Goal: Find specific page/section: Find specific page/section

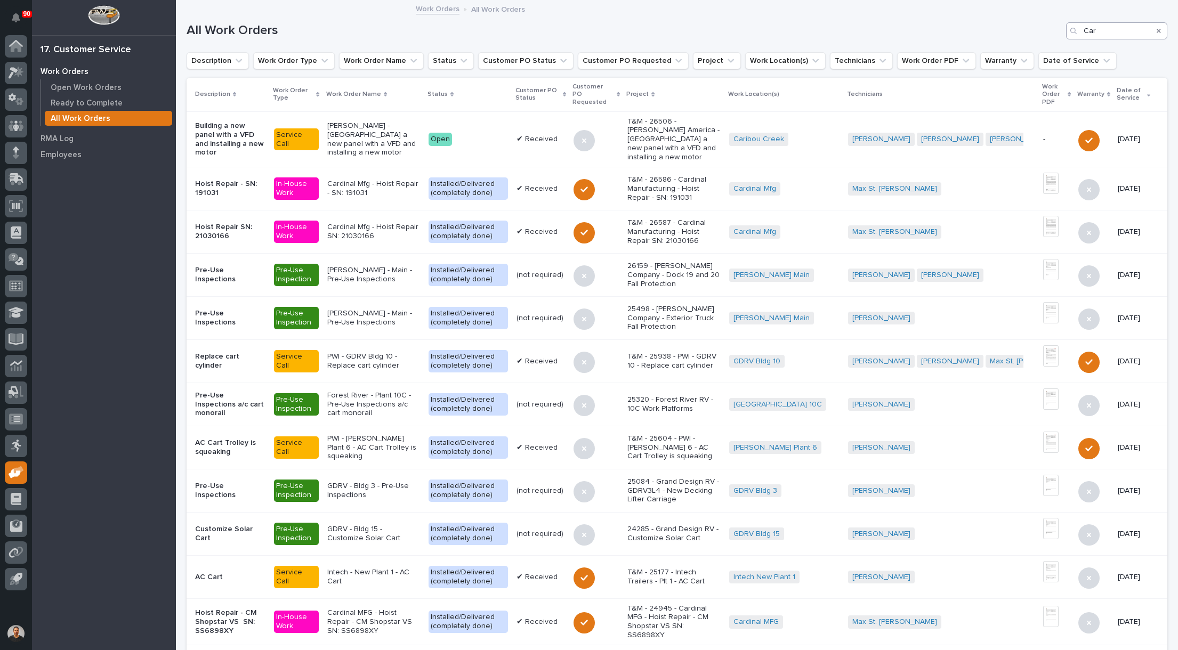
click at [1104, 34] on input "Car" at bounding box center [1116, 30] width 101 height 17
type input "C"
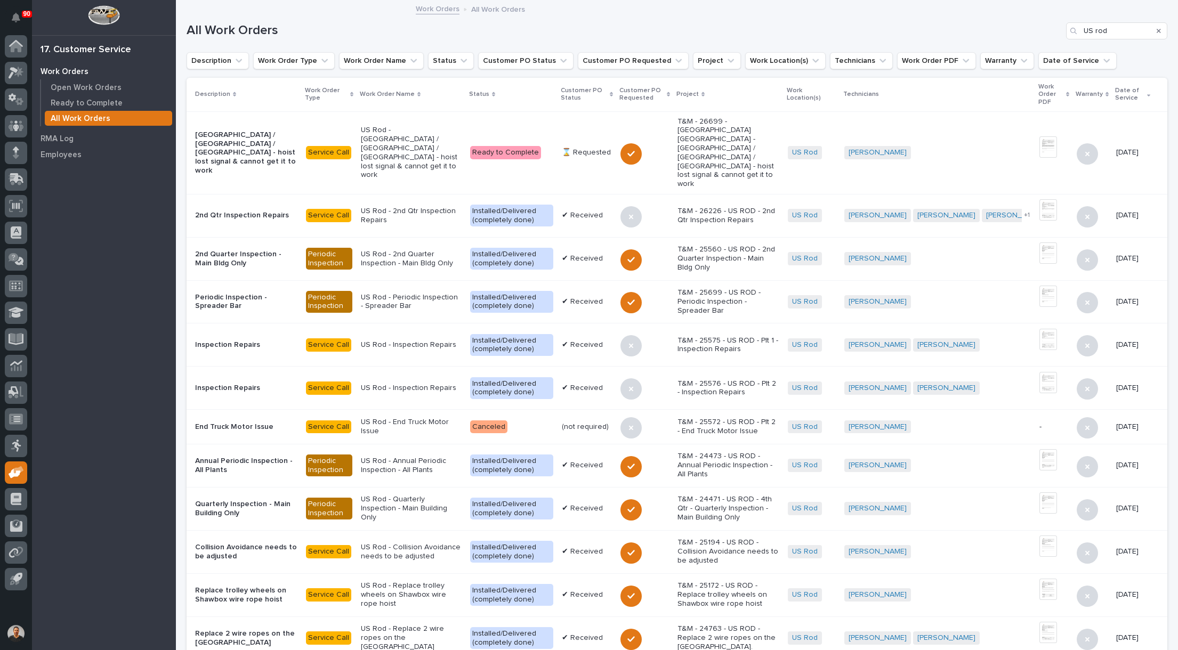
type input "US rod"
click at [416, 135] on p "US Rod - [GEOGRAPHIC_DATA] / [GEOGRAPHIC_DATA] / [GEOGRAPHIC_DATA] - hoist lost…" at bounding box center [411, 153] width 101 height 54
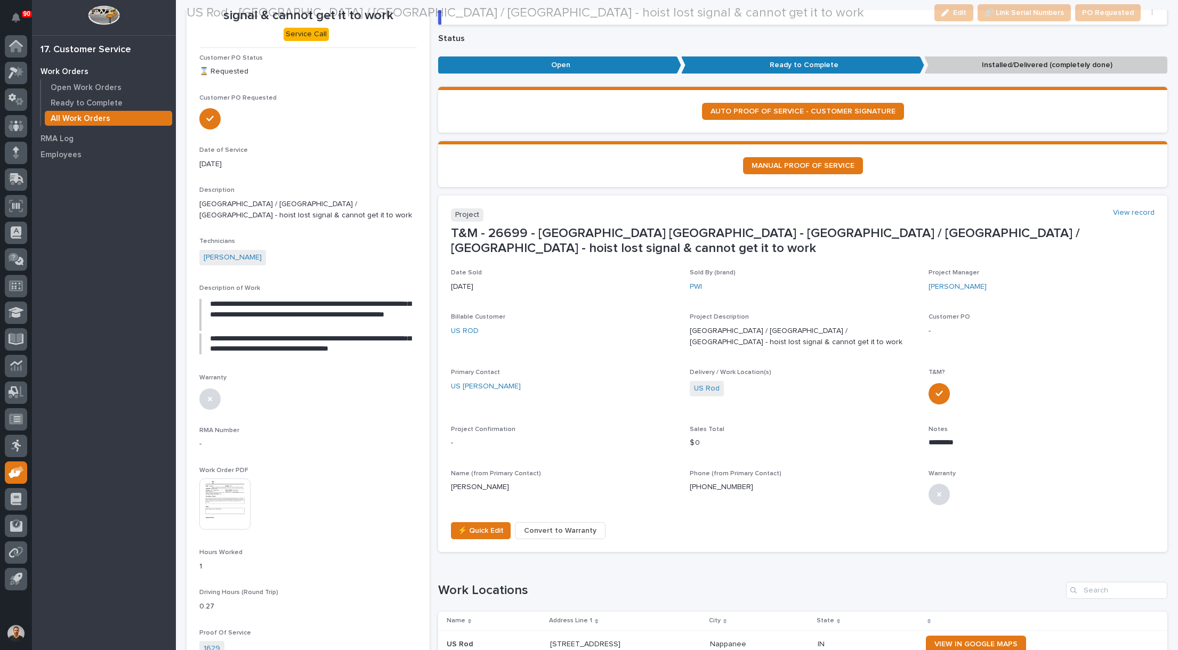
scroll to position [160, 0]
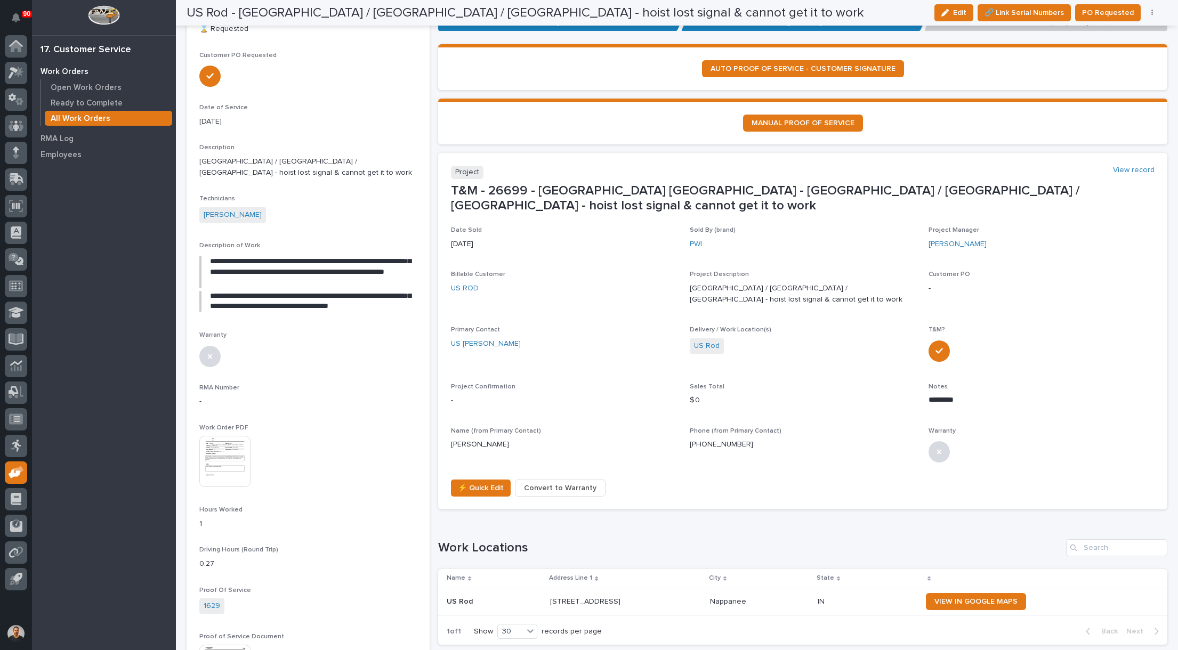
click at [233, 436] on img at bounding box center [224, 461] width 51 height 51
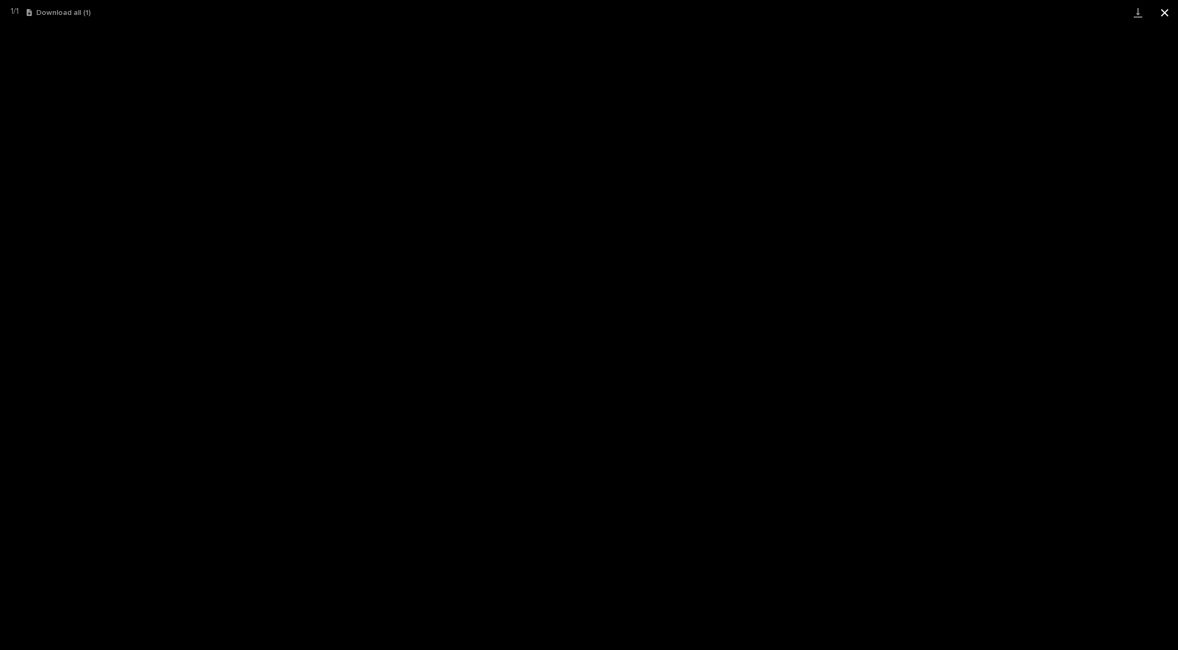
click at [1165, 11] on button "Close gallery" at bounding box center [1164, 12] width 27 height 25
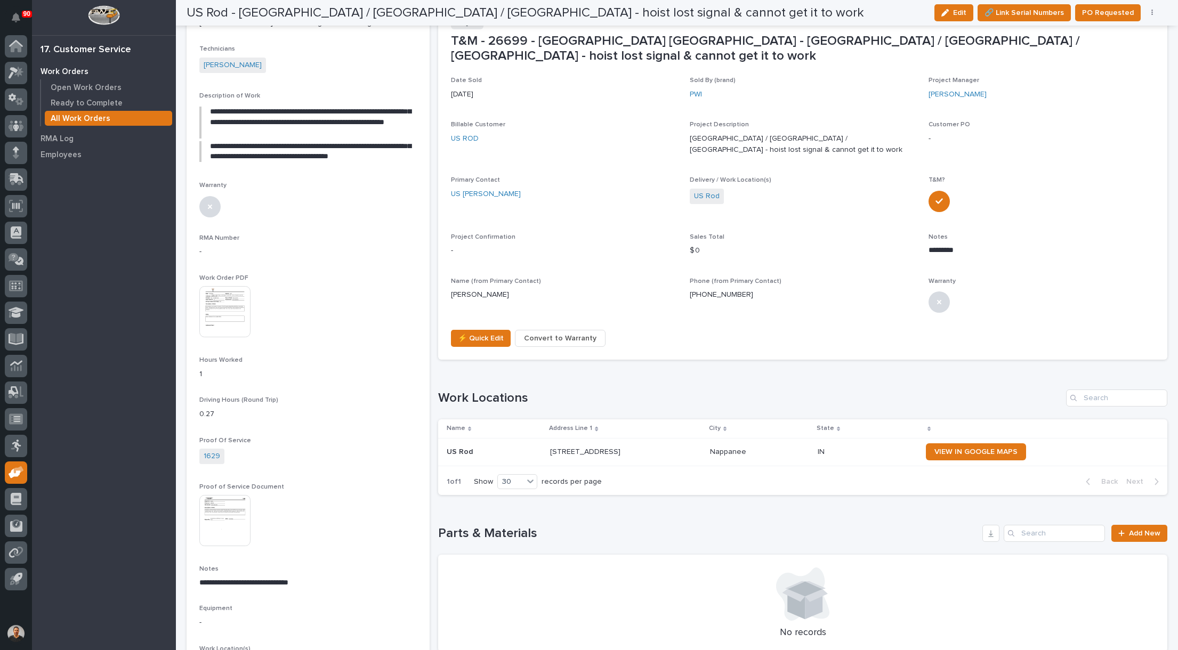
scroll to position [320, 0]
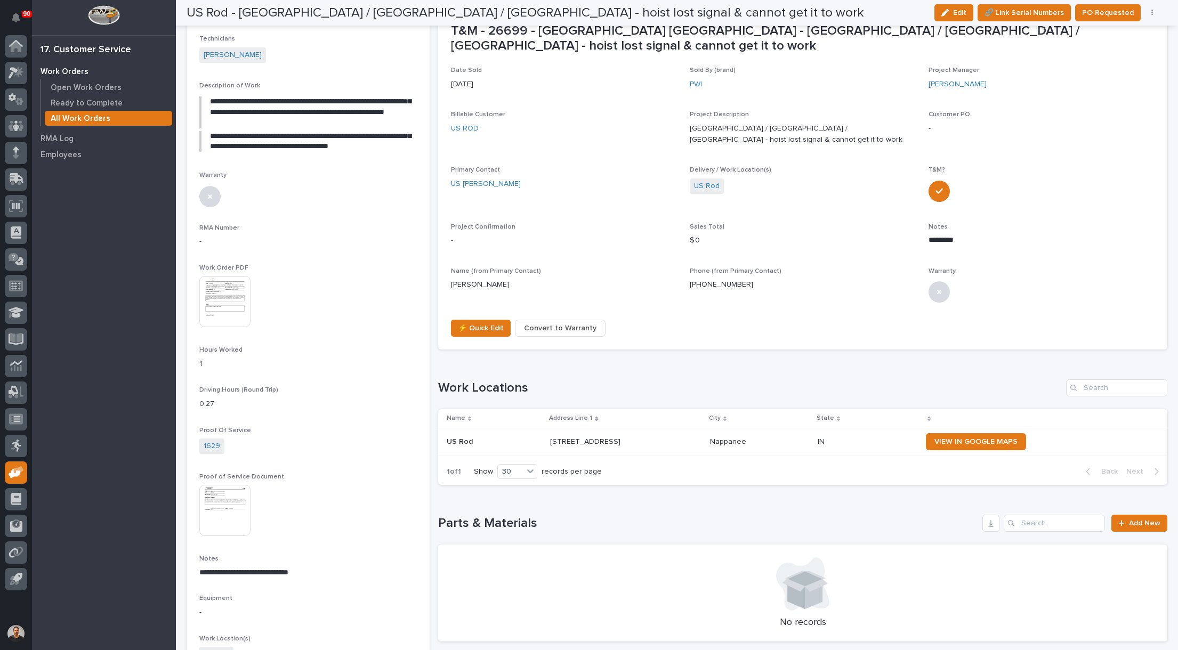
click at [231, 485] on img at bounding box center [224, 510] width 51 height 51
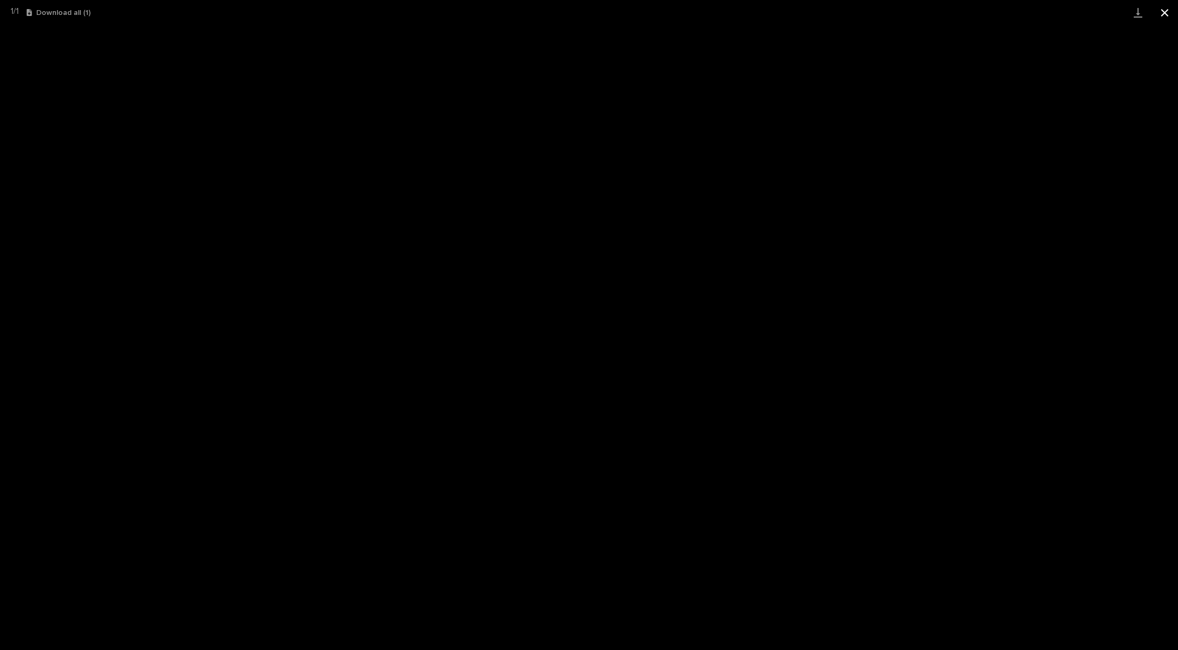
click at [1163, 15] on button "Close gallery" at bounding box center [1164, 12] width 27 height 25
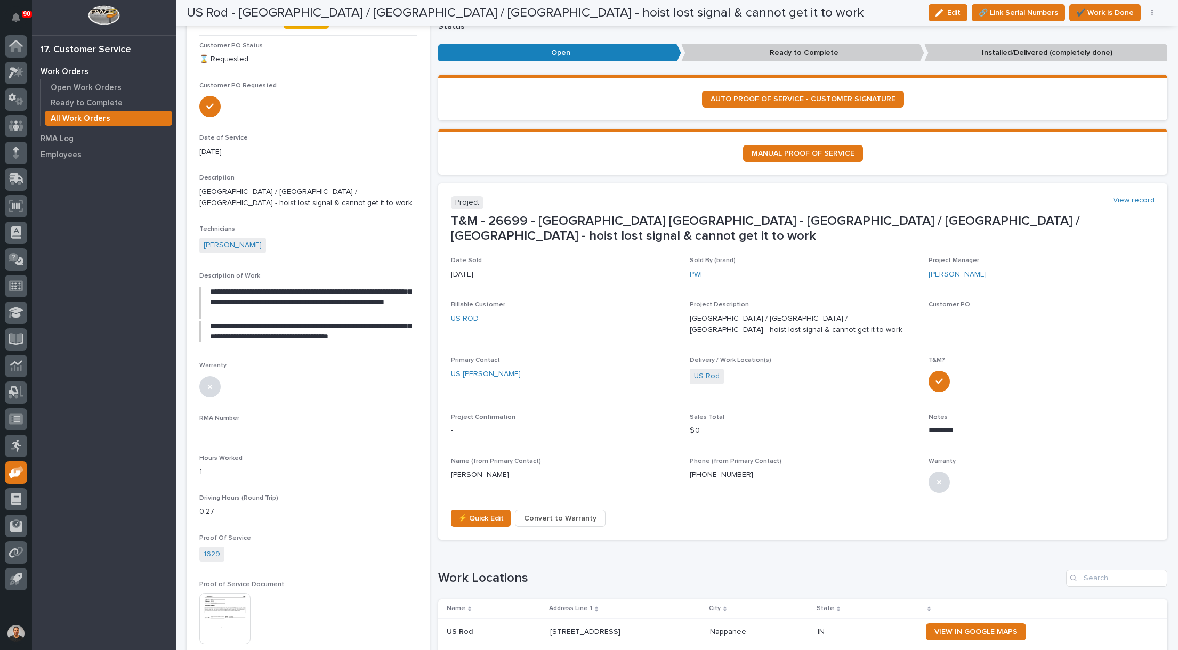
scroll to position [0, 0]
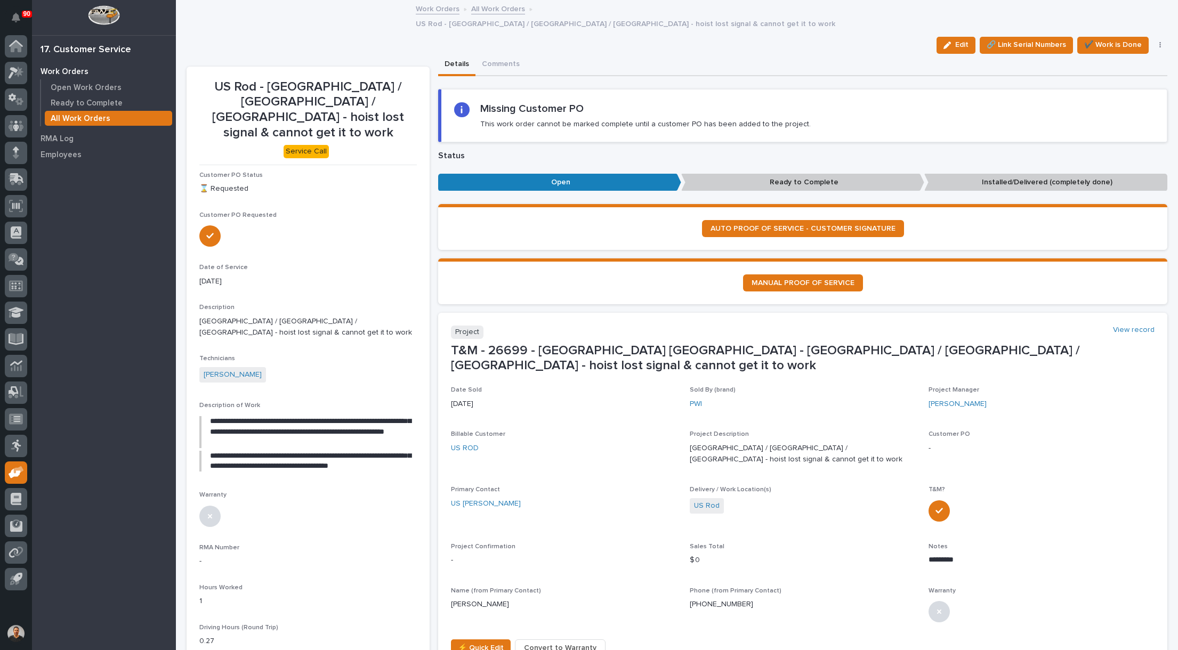
click at [74, 116] on p "All Work Orders" at bounding box center [81, 119] width 60 height 10
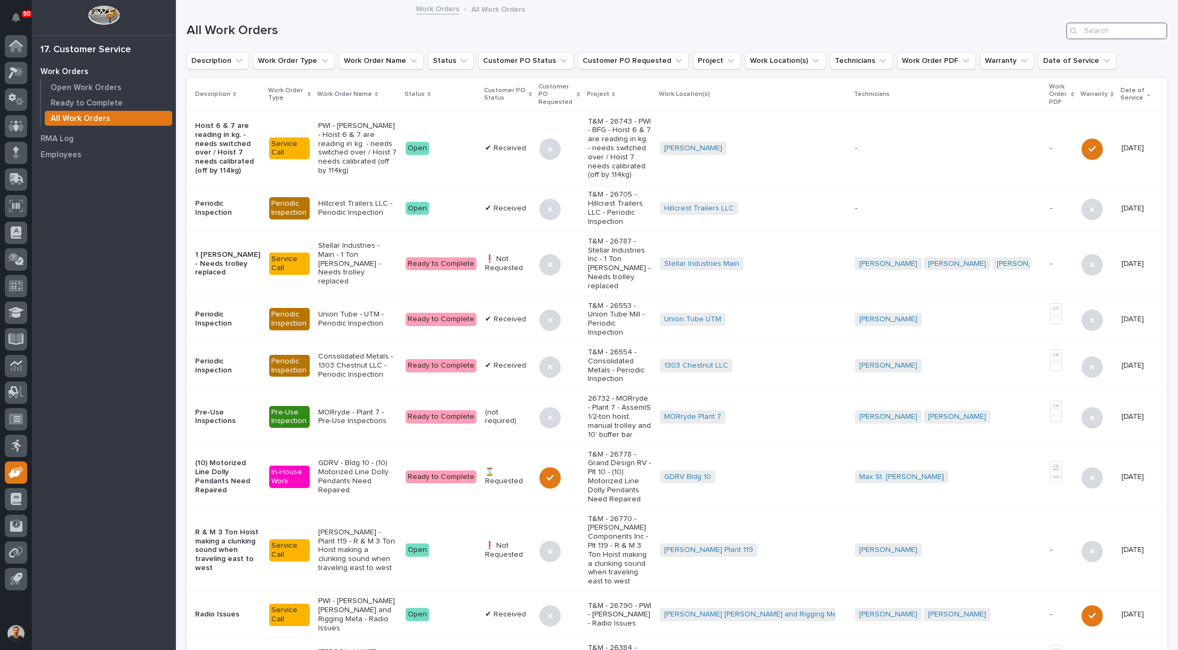
click at [1134, 29] on input "Search" at bounding box center [1116, 30] width 101 height 17
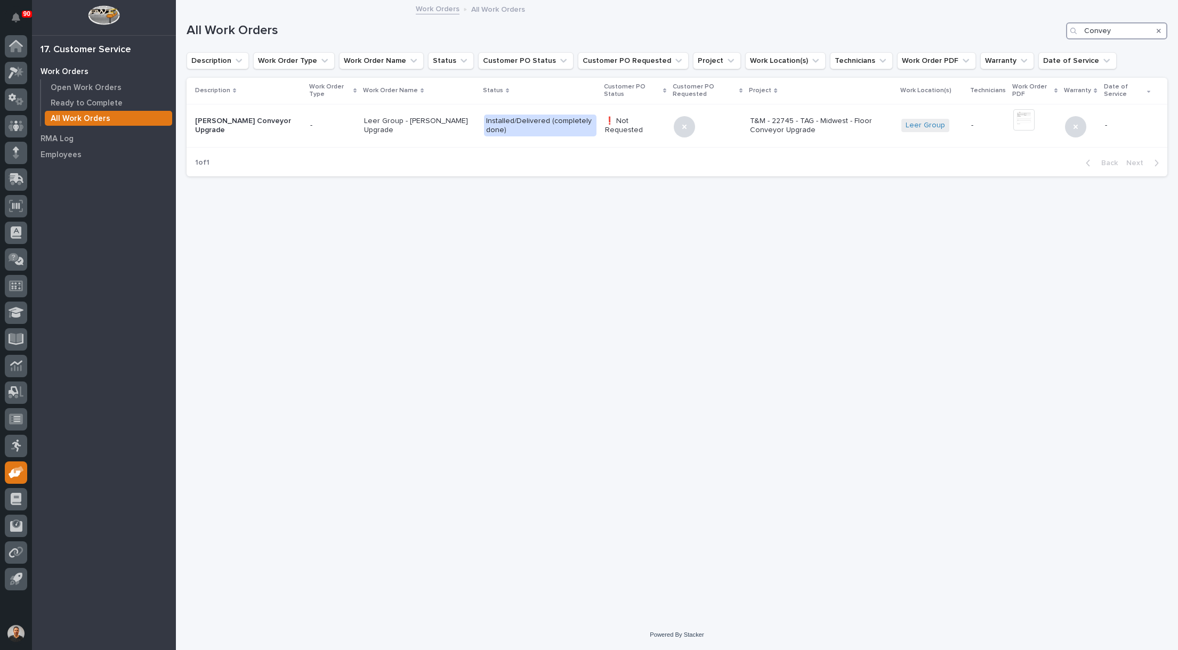
click at [1098, 31] on input "Convey" at bounding box center [1116, 30] width 101 height 17
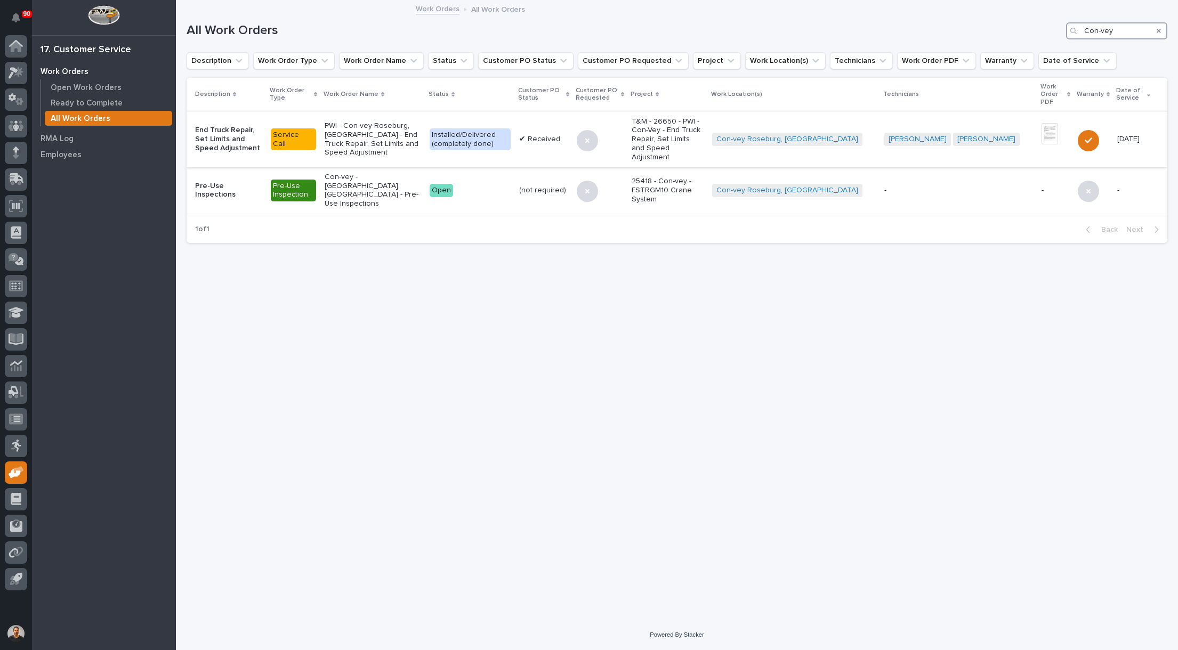
type input "Con-vey"
click at [408, 133] on p "PWI - Con-vey Roseburg, [GEOGRAPHIC_DATA] - End Truck Repair, Set Limits and Sp…" at bounding box center [373, 139] width 97 height 36
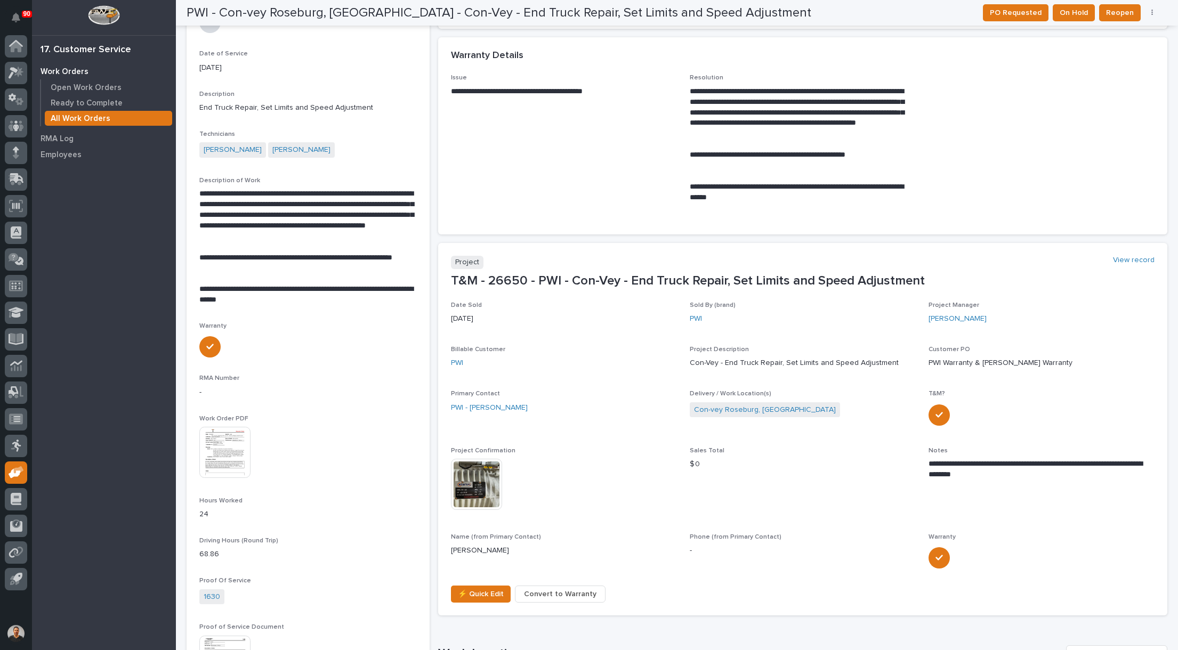
scroll to position [373, 0]
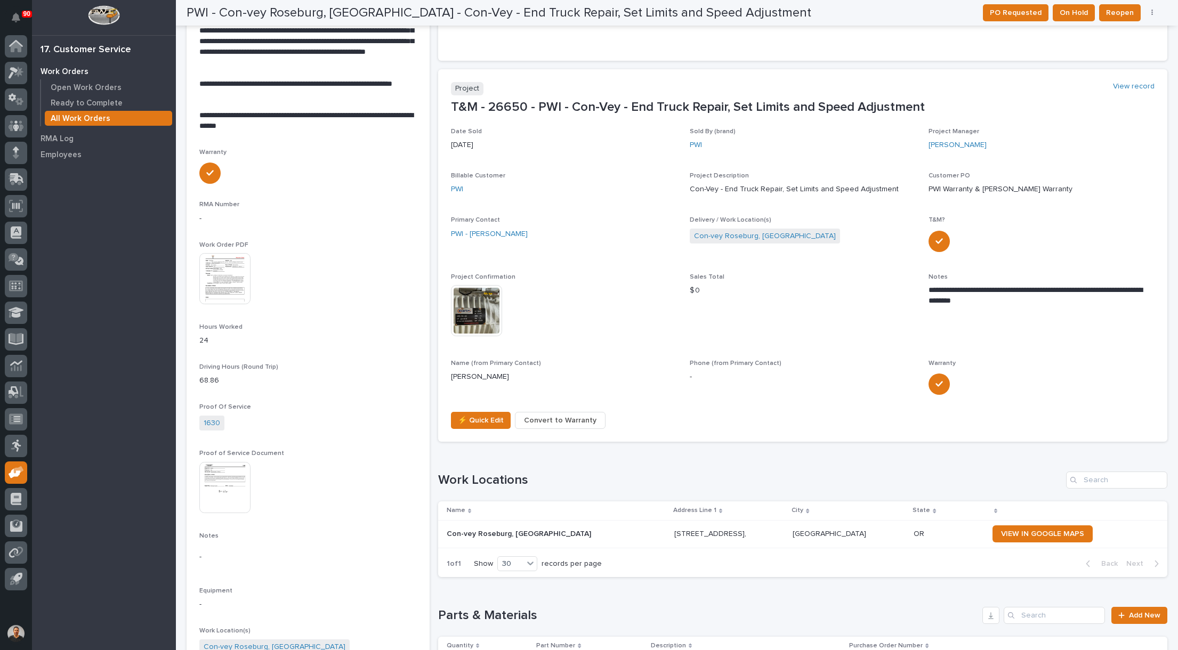
click at [481, 312] on img at bounding box center [476, 310] width 51 height 51
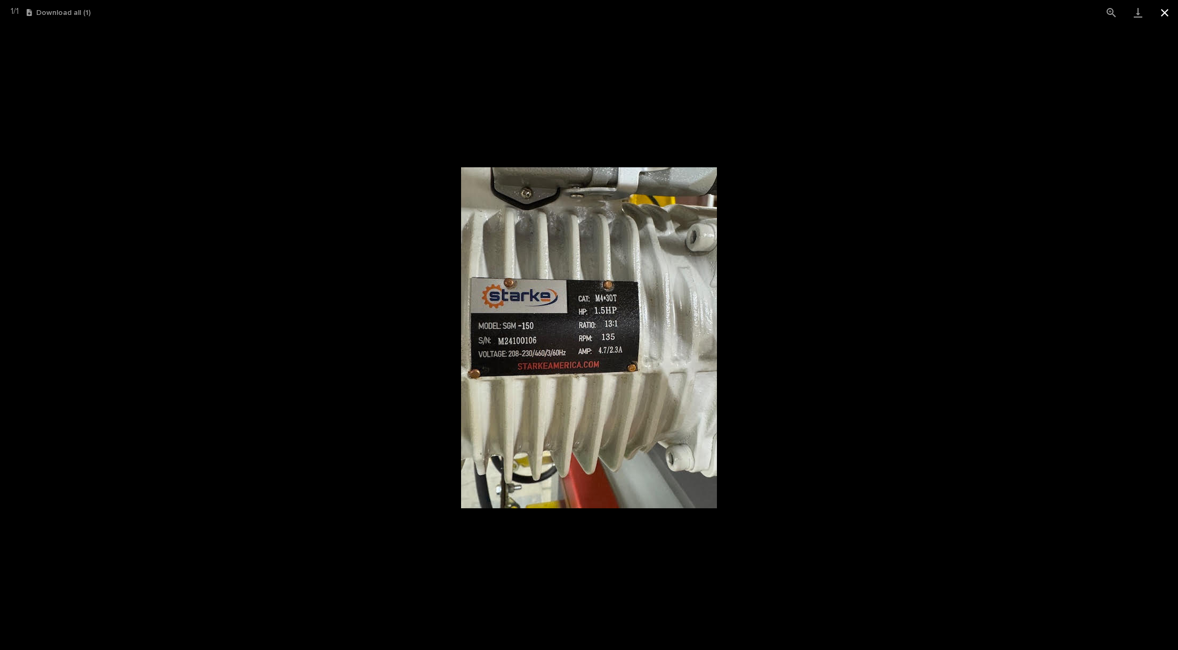
click at [1161, 17] on button "Close gallery" at bounding box center [1164, 12] width 27 height 25
